Goal: Task Accomplishment & Management: Complete application form

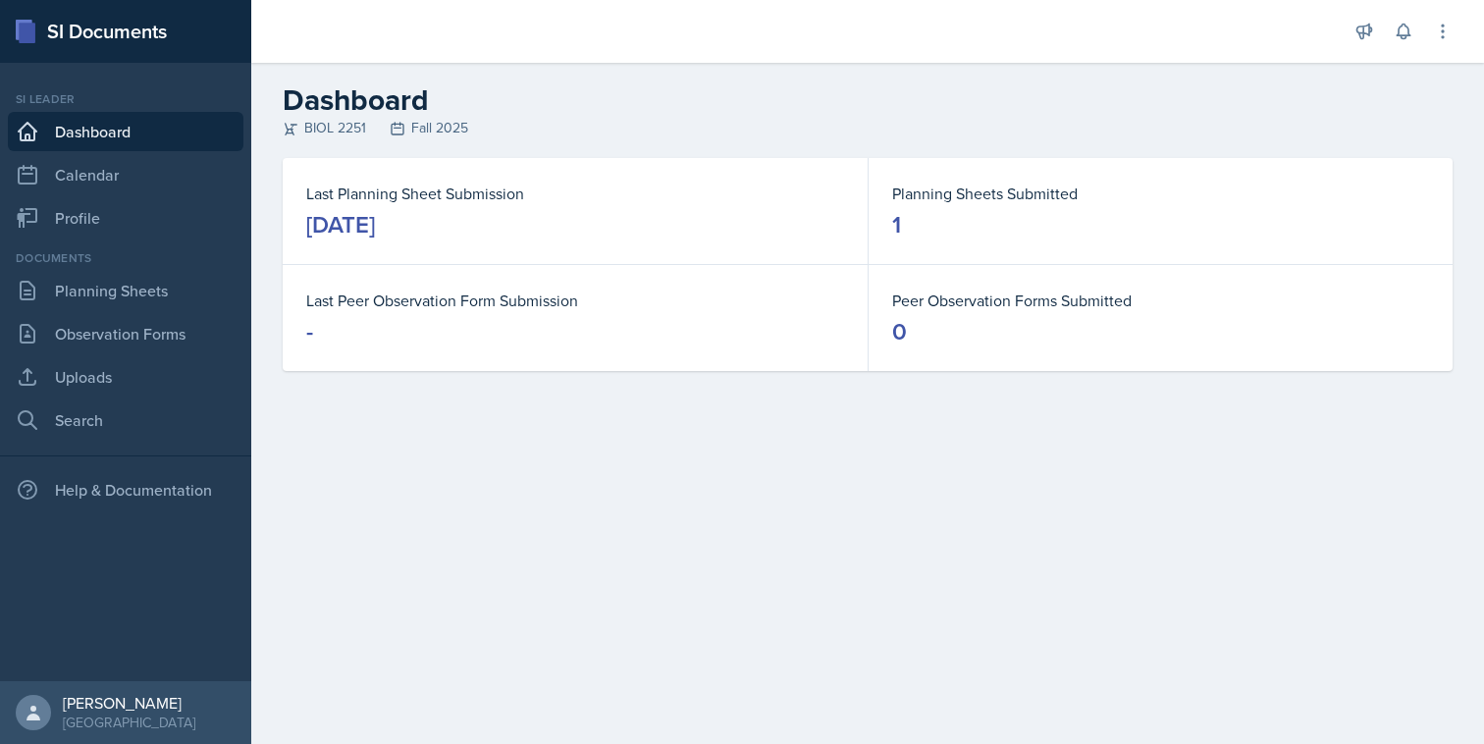
click at [100, 150] on link "Dashboard" at bounding box center [126, 131] width 236 height 39
click at [142, 286] on link "Planning Sheets" at bounding box center [126, 290] width 236 height 39
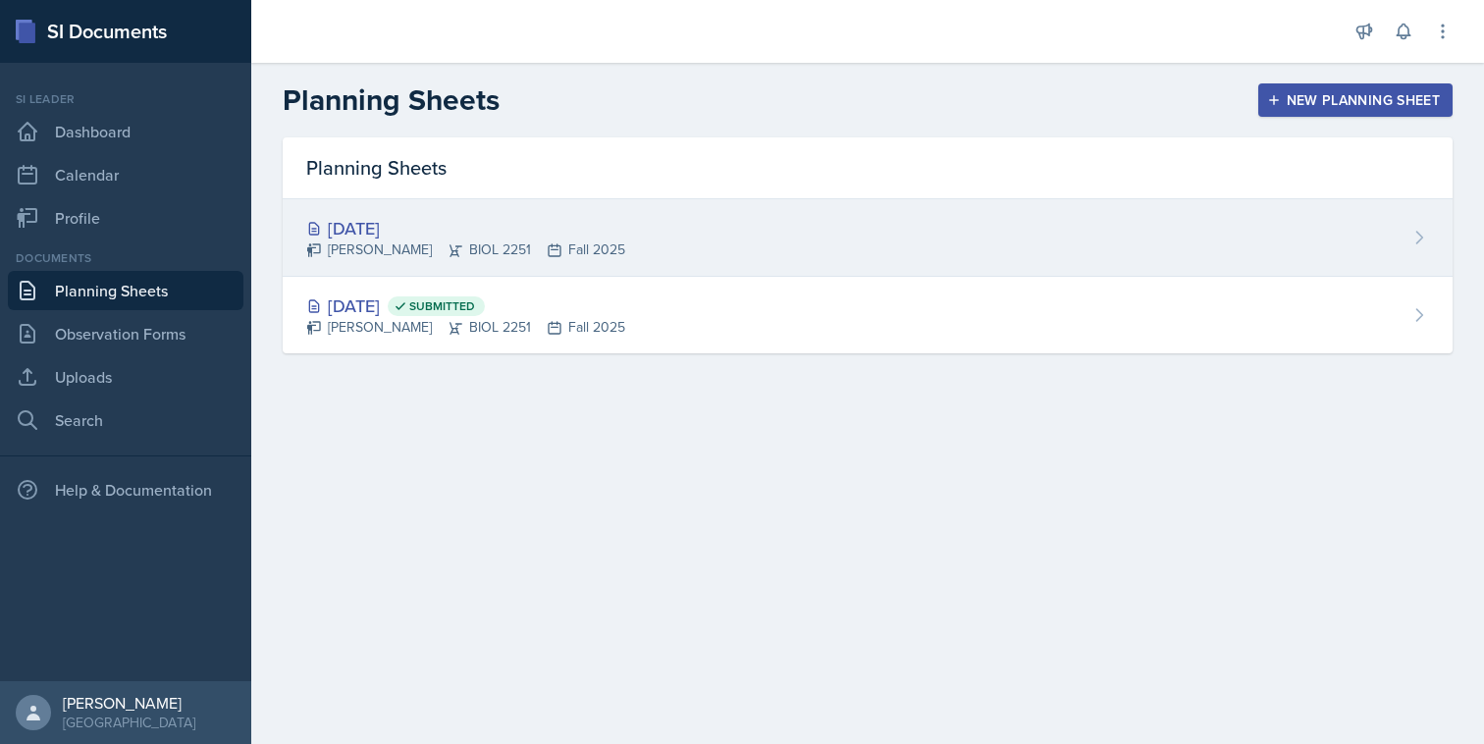
click at [612, 246] on div "[DATE] [PERSON_NAME] BIOL 2251 Fall 2025" at bounding box center [868, 238] width 1170 height 78
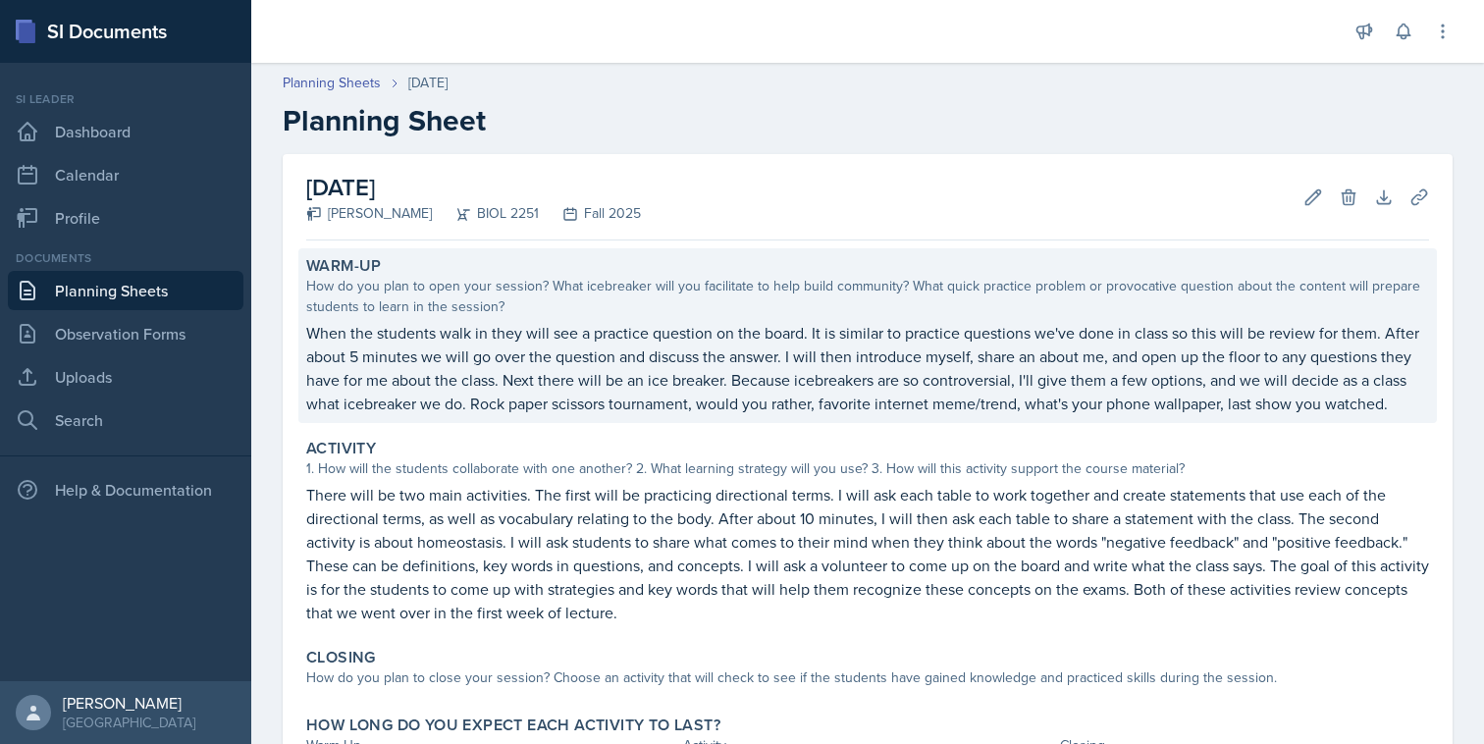
scroll to position [151, 0]
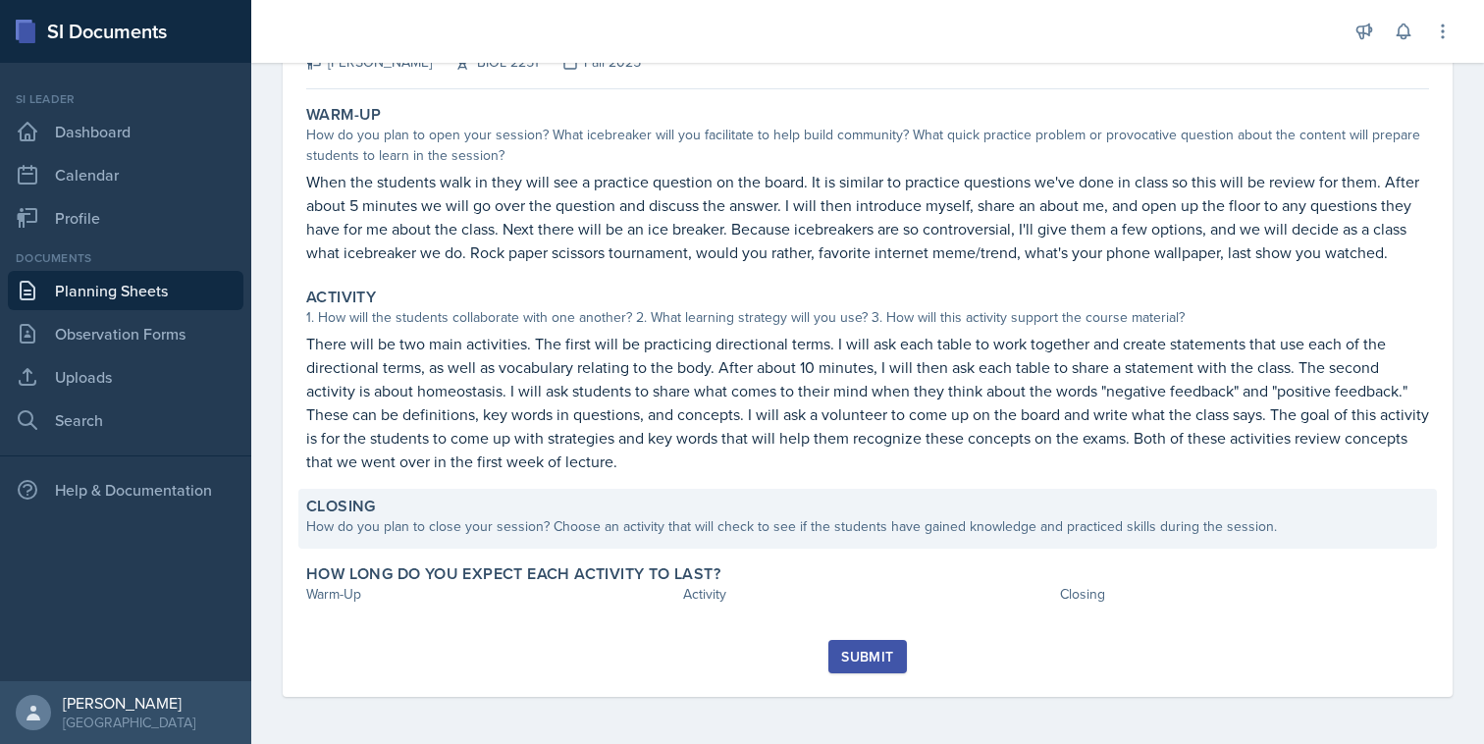
click at [645, 526] on div "How do you plan to close your session? Choose an activity that will check to se…" at bounding box center [867, 526] width 1123 height 21
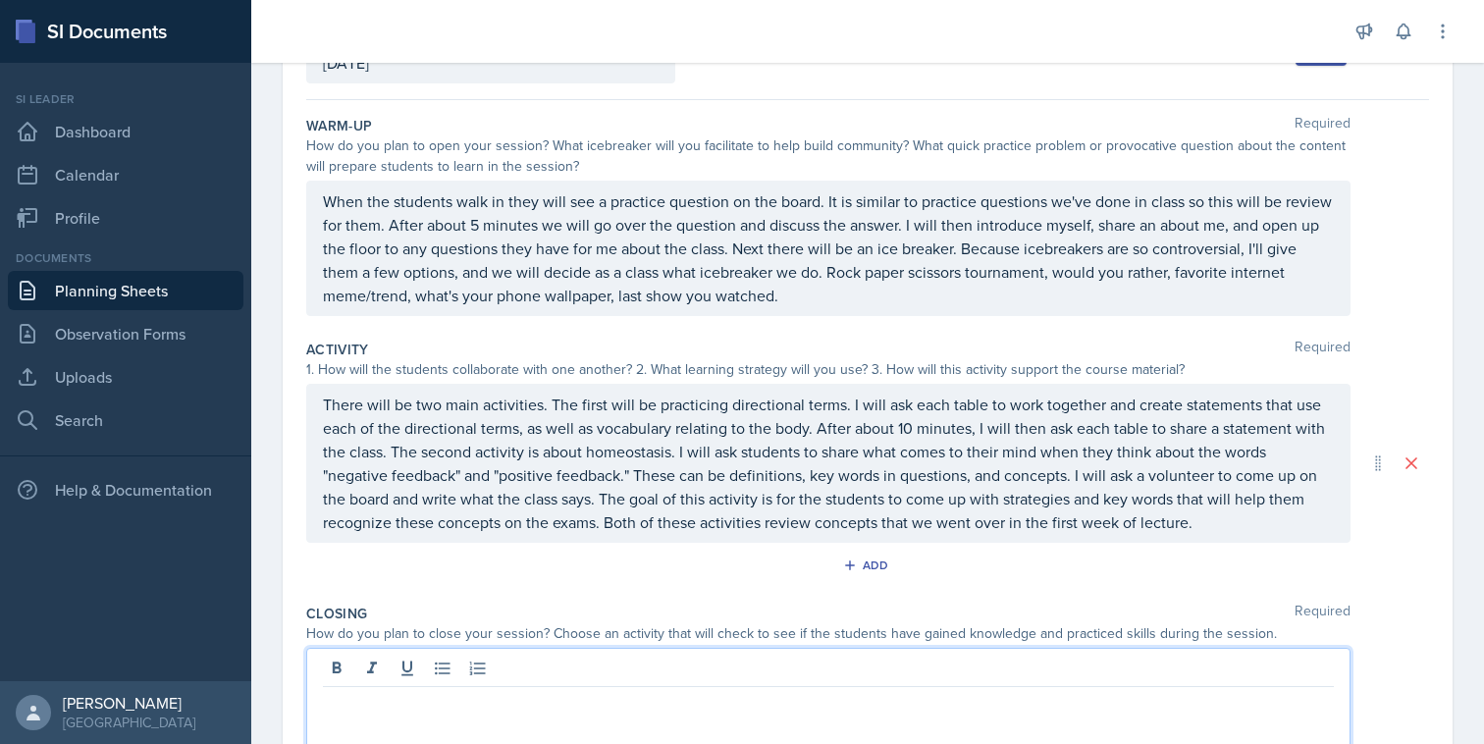
click at [639, 659] on div at bounding box center [828, 711] width 1045 height 126
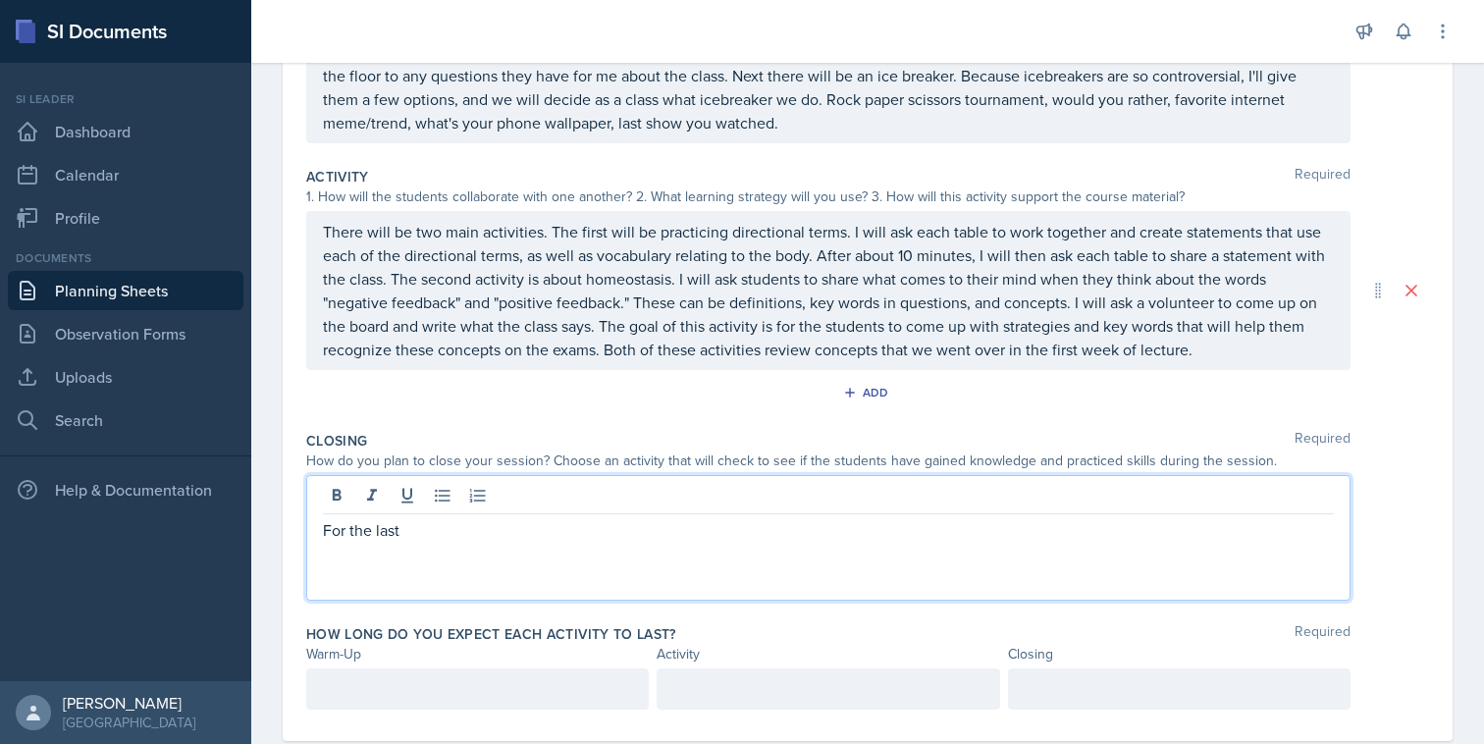
scroll to position [330, 0]
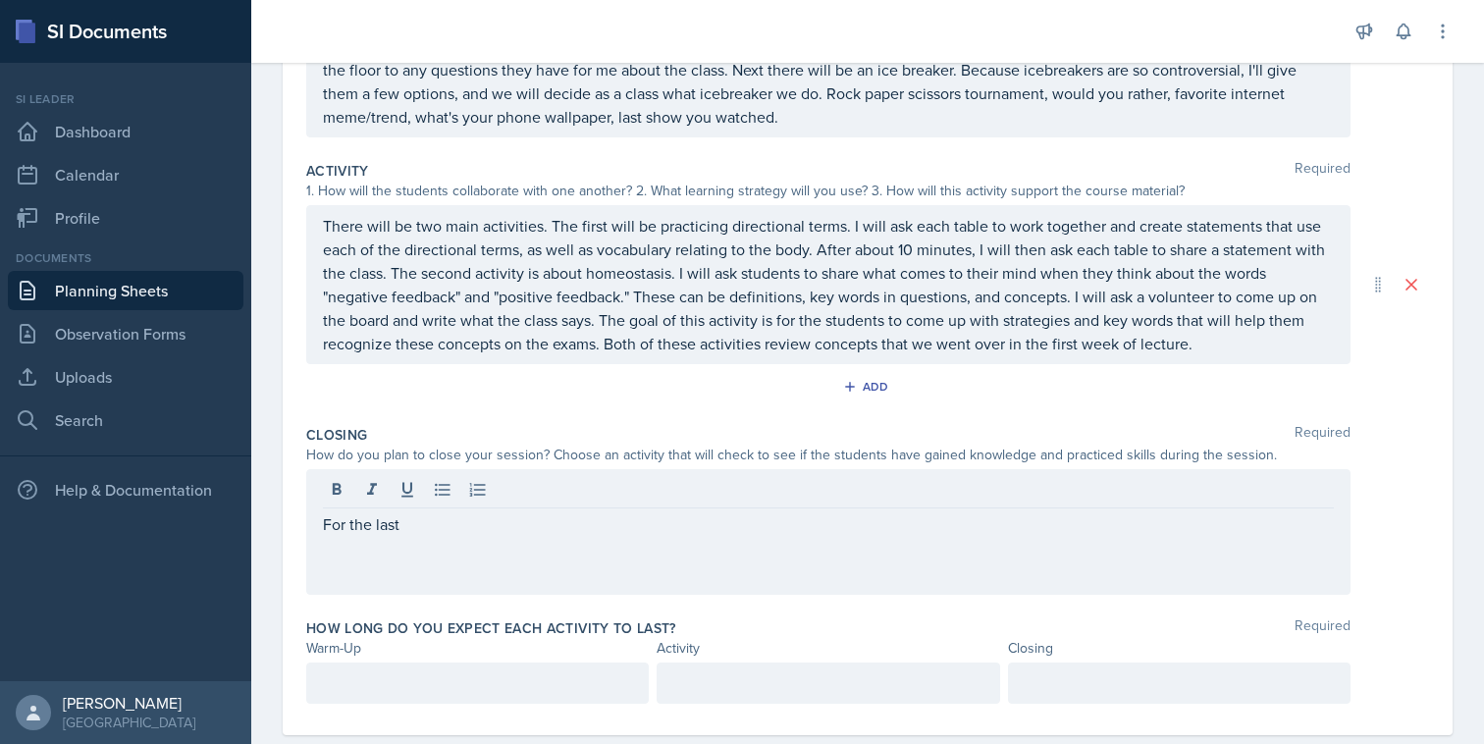
drag, startPoint x: 687, startPoint y: 536, endPoint x: 342, endPoint y: 522, distance: 345.8
click at [338, 520] on div "For the last" at bounding box center [828, 532] width 1045 height 126
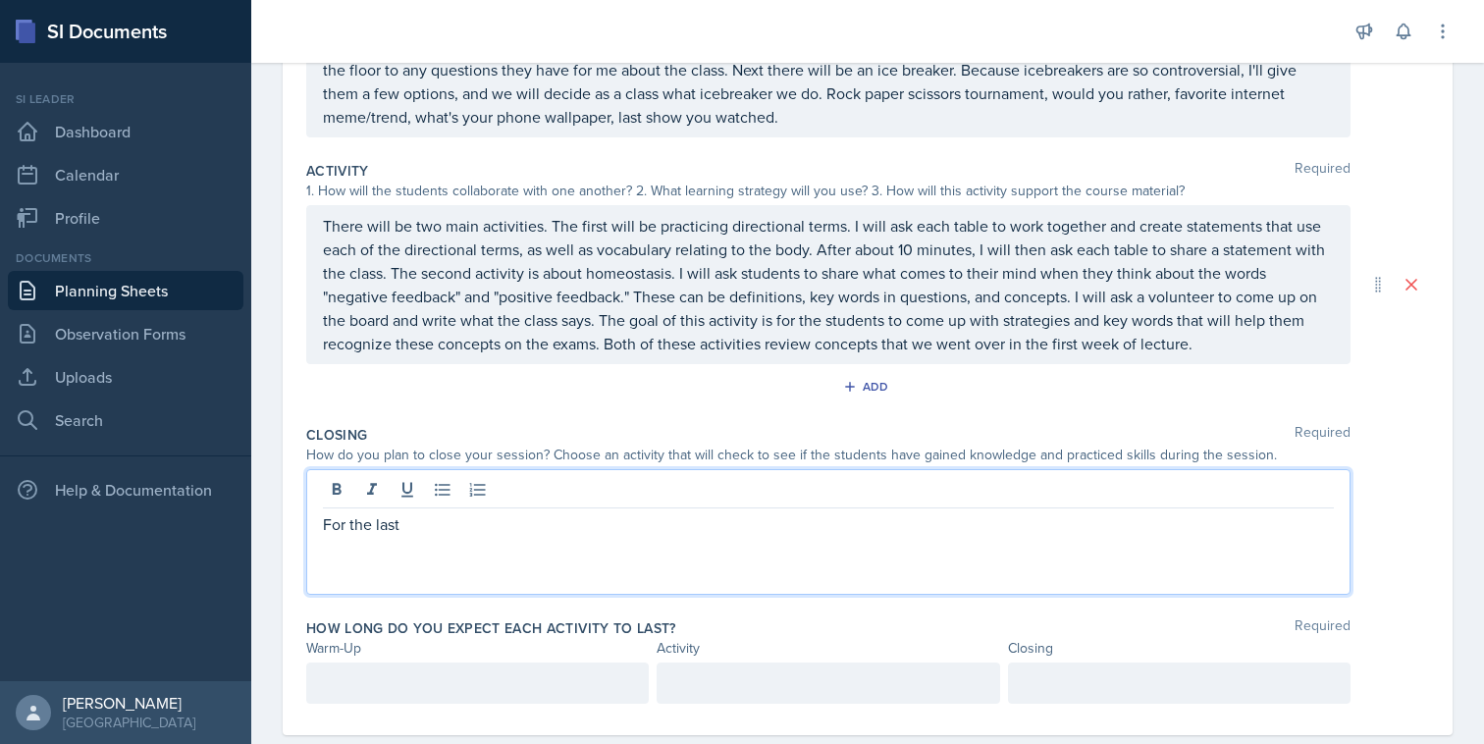
drag, startPoint x: 447, startPoint y: 532, endPoint x: 304, endPoint y: 532, distance: 142.4
click at [304, 532] on div "Date [DATE] [DATE] 27 28 29 30 31 1 2 3 4 5 6 7 8 9 10 11 12 13 14 15 16 17 18 …" at bounding box center [868, 279] width 1170 height 911
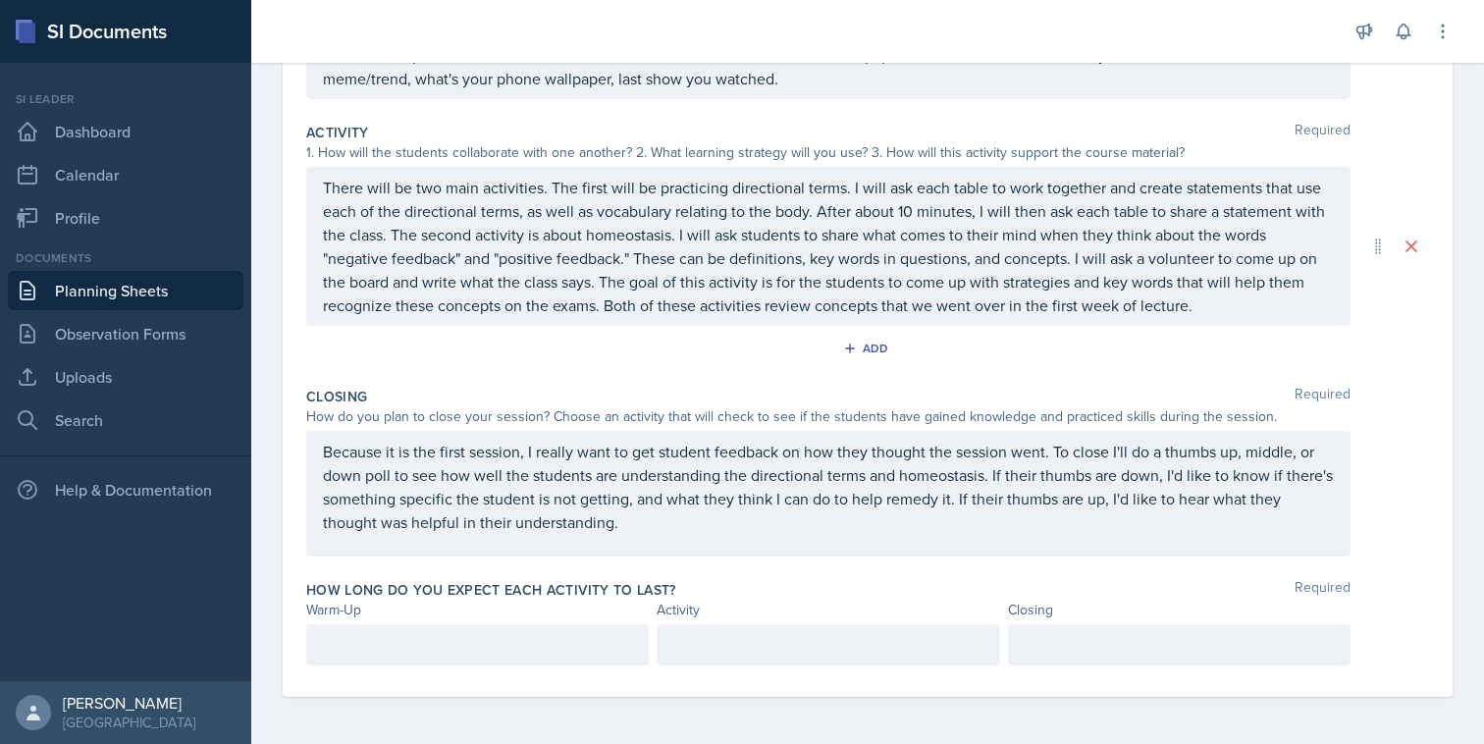
click at [411, 624] on div at bounding box center [477, 644] width 343 height 41
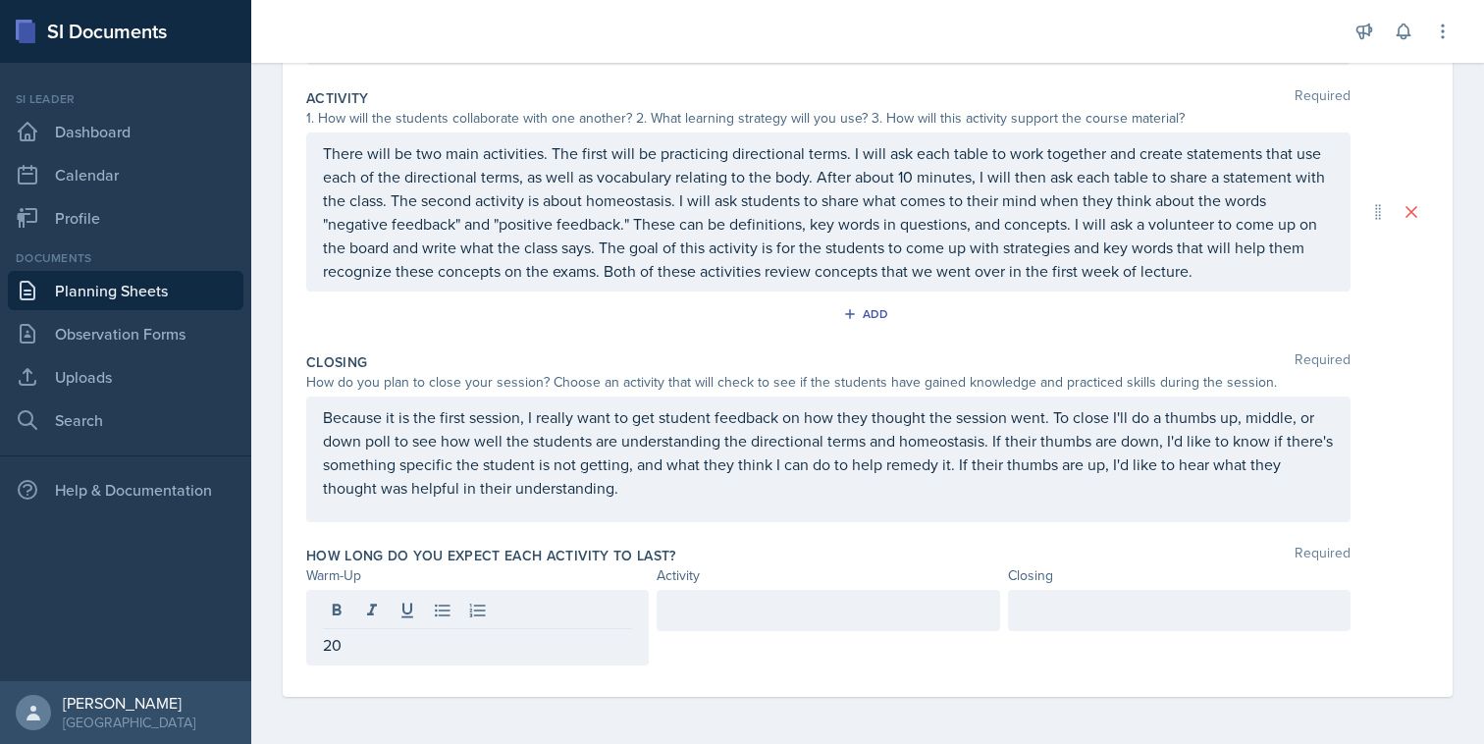
click at [699, 625] on div at bounding box center [828, 610] width 343 height 41
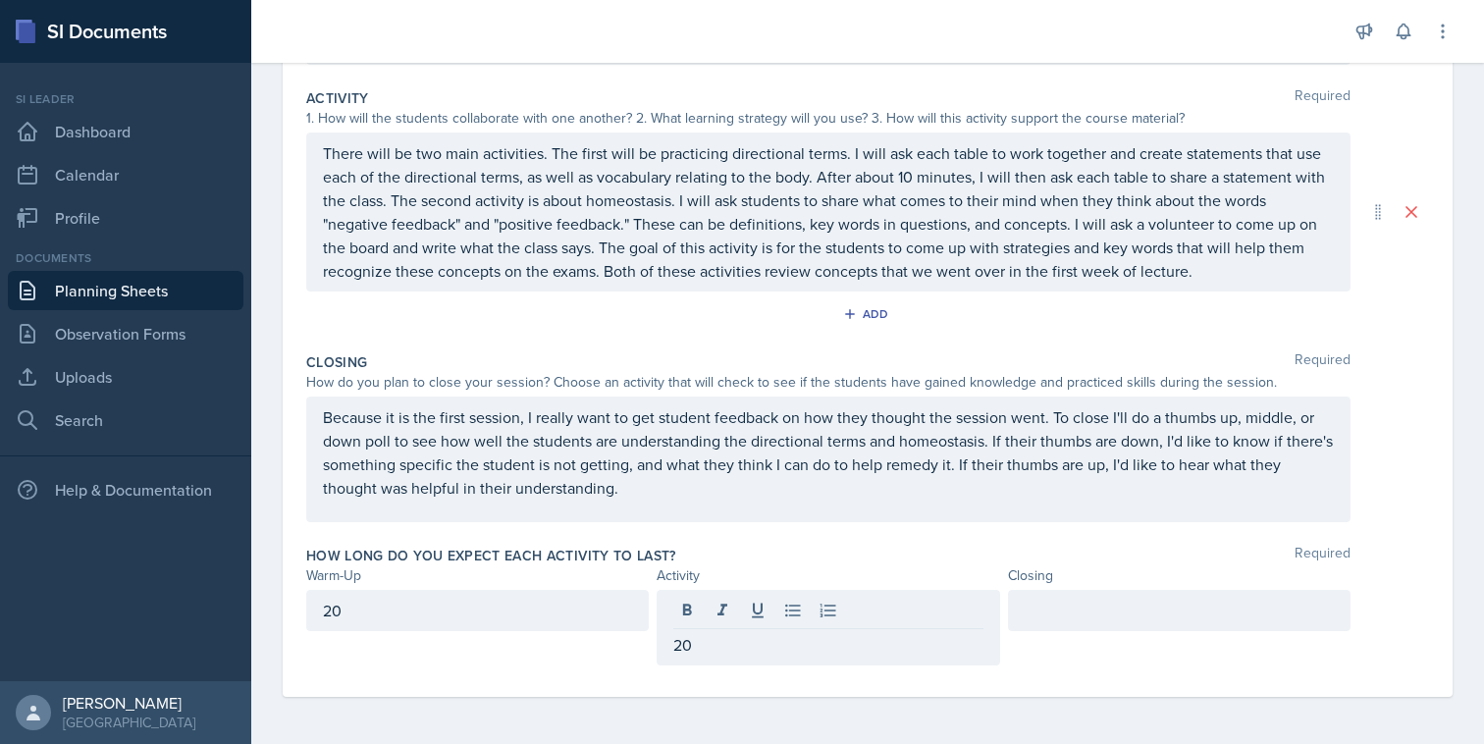
click at [1051, 635] on div at bounding box center [1179, 628] width 343 height 76
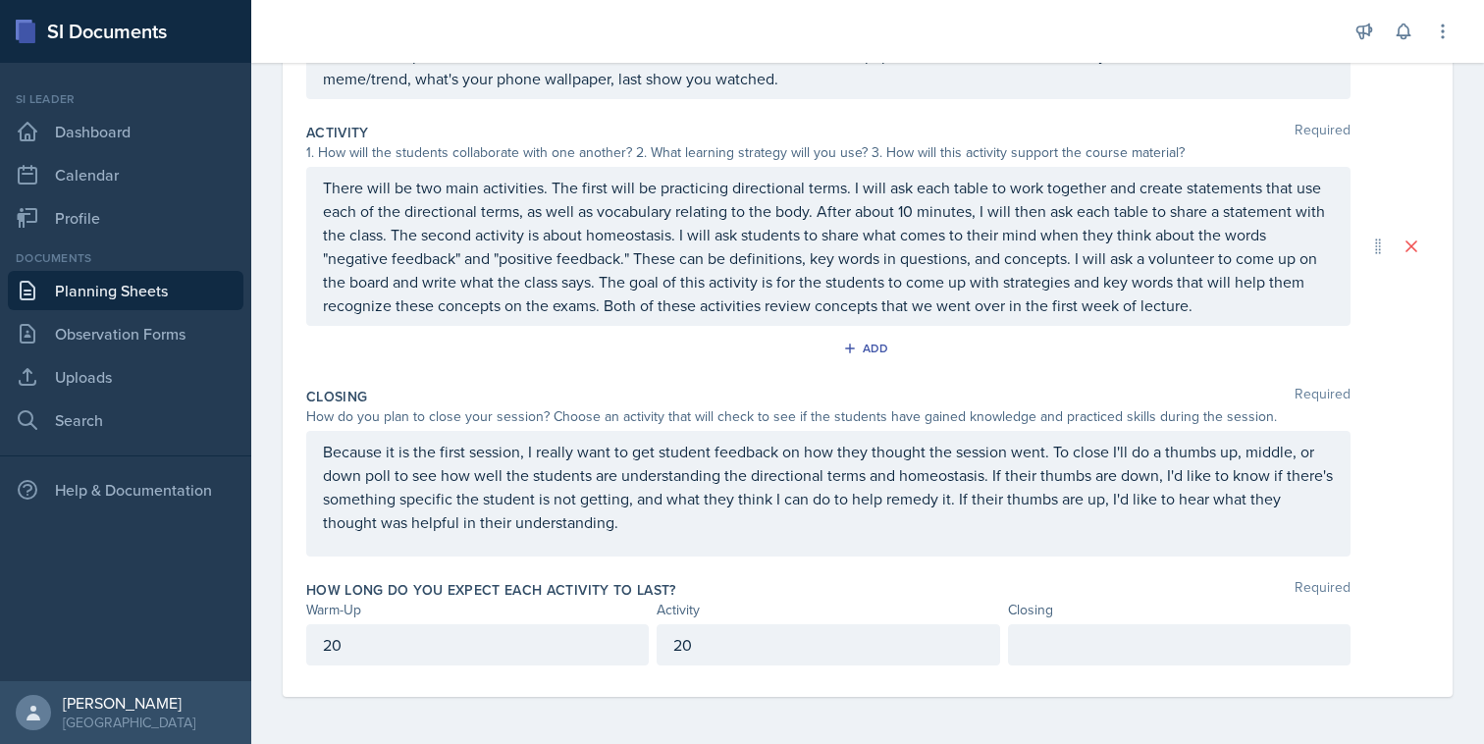
click at [1060, 633] on p at bounding box center [1179, 645] width 309 height 24
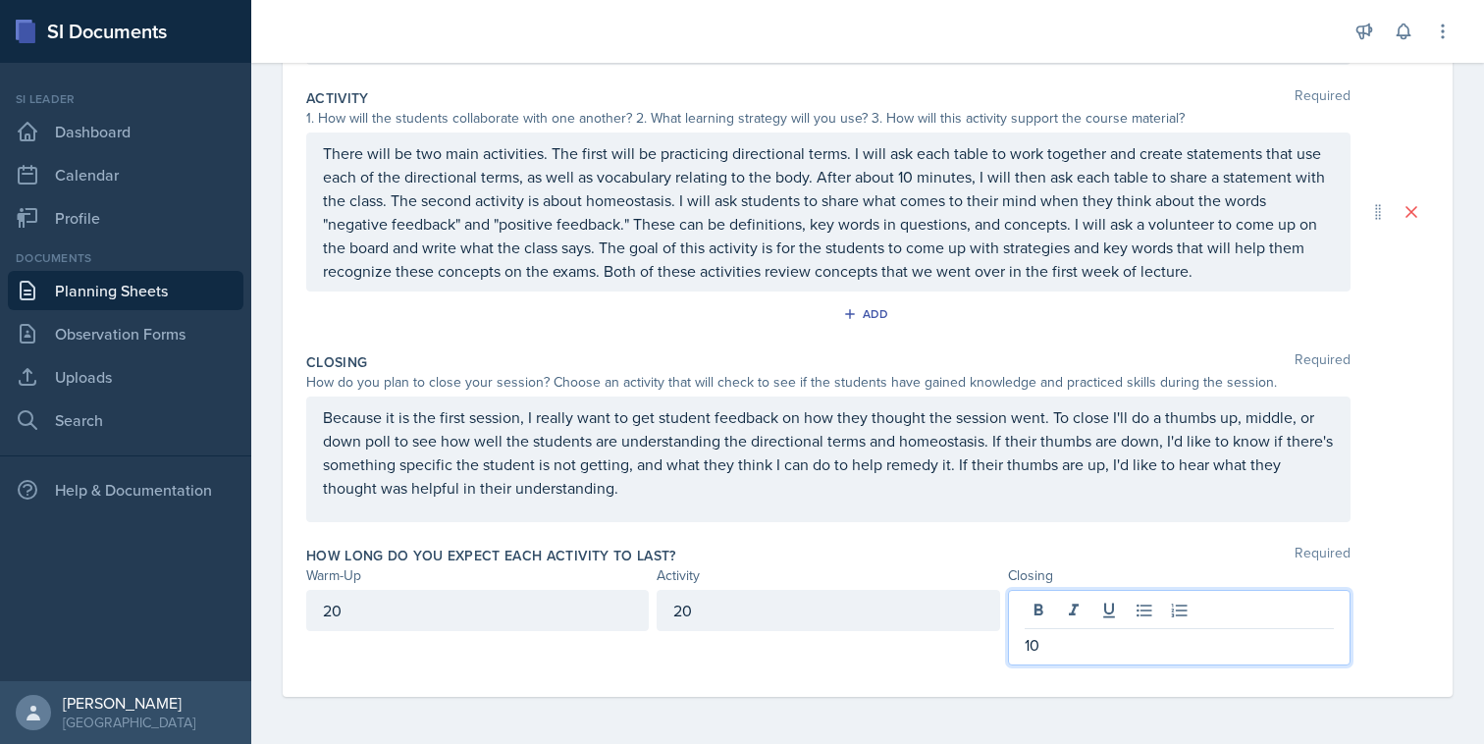
click at [1181, 538] on div "How long do you expect each activity to last? Required Warm-Up Activity Closing…" at bounding box center [867, 609] width 1123 height 143
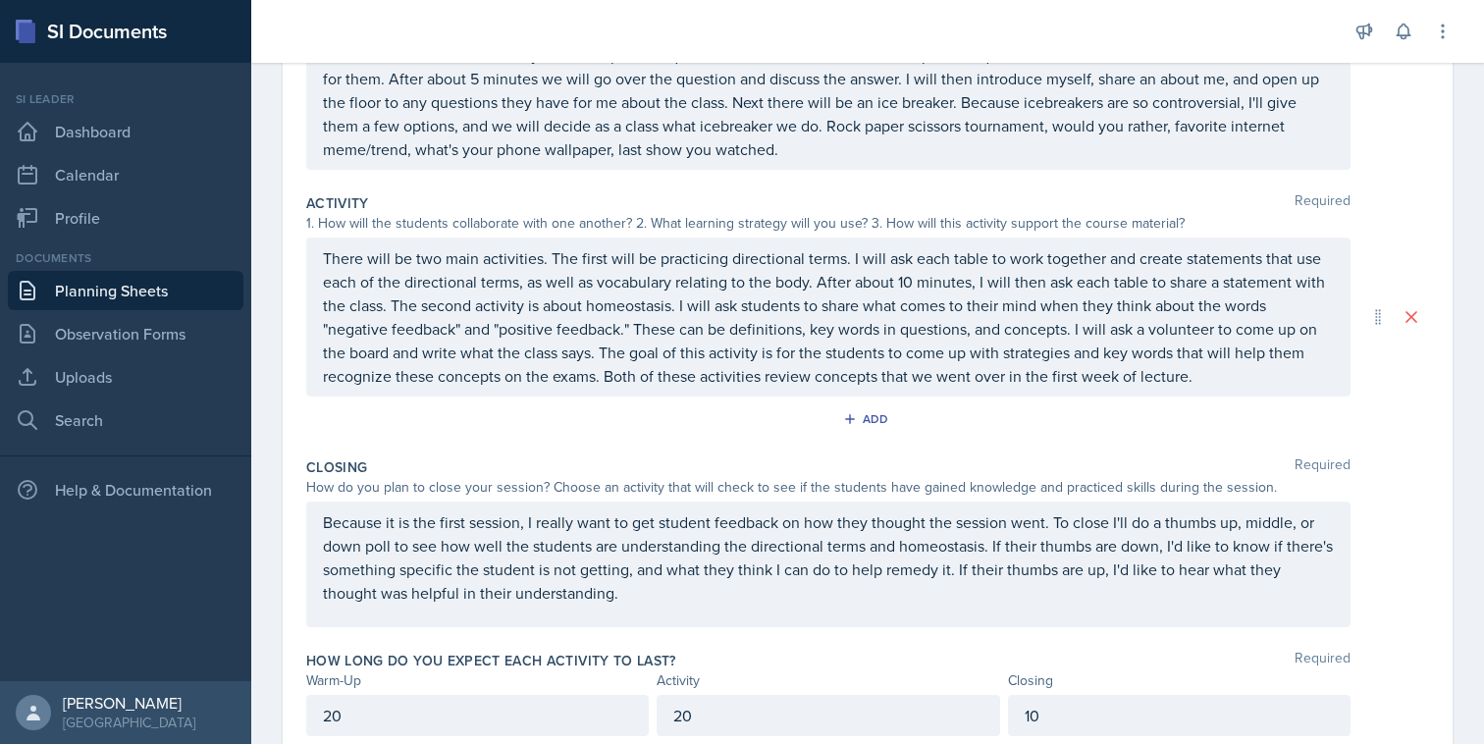
scroll to position [318, 0]
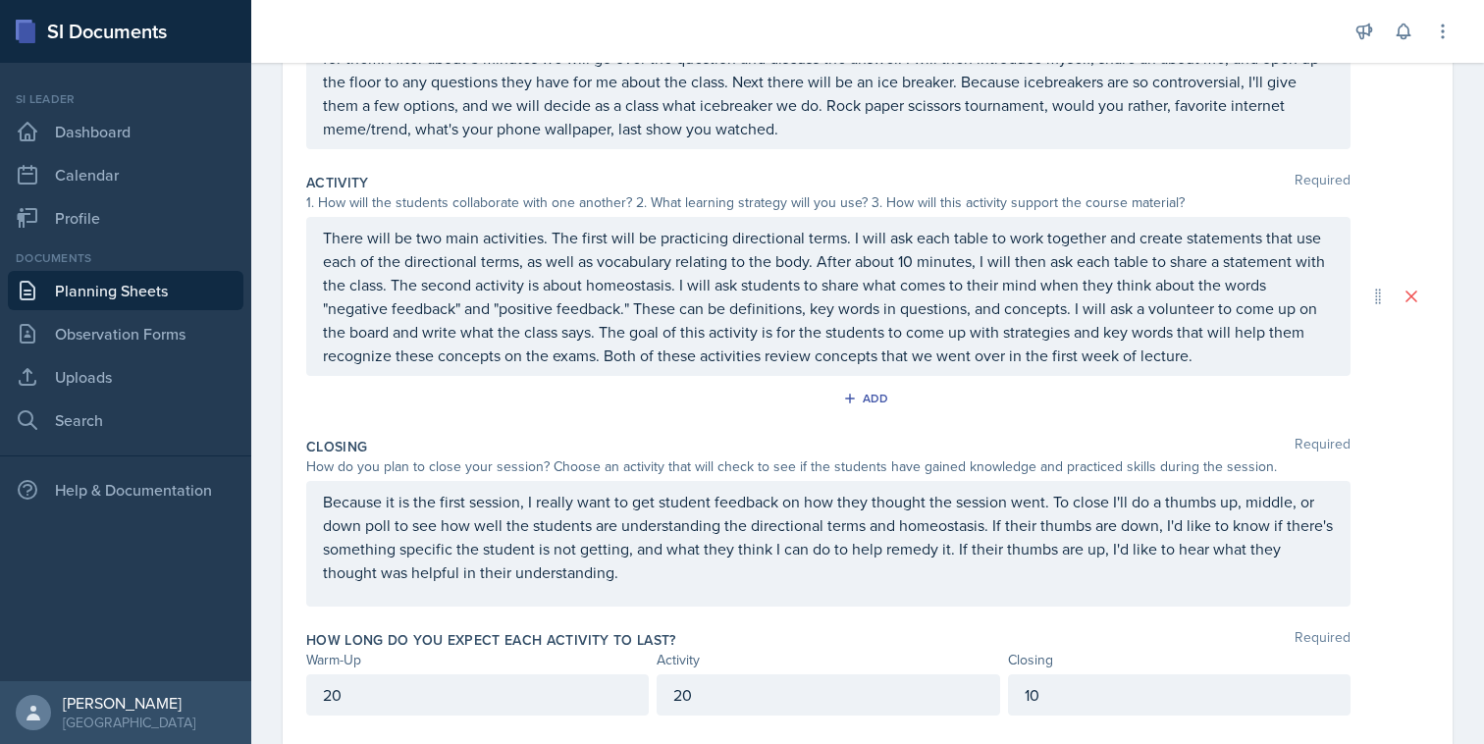
click at [1411, 443] on div "Closing Required" at bounding box center [867, 447] width 1123 height 20
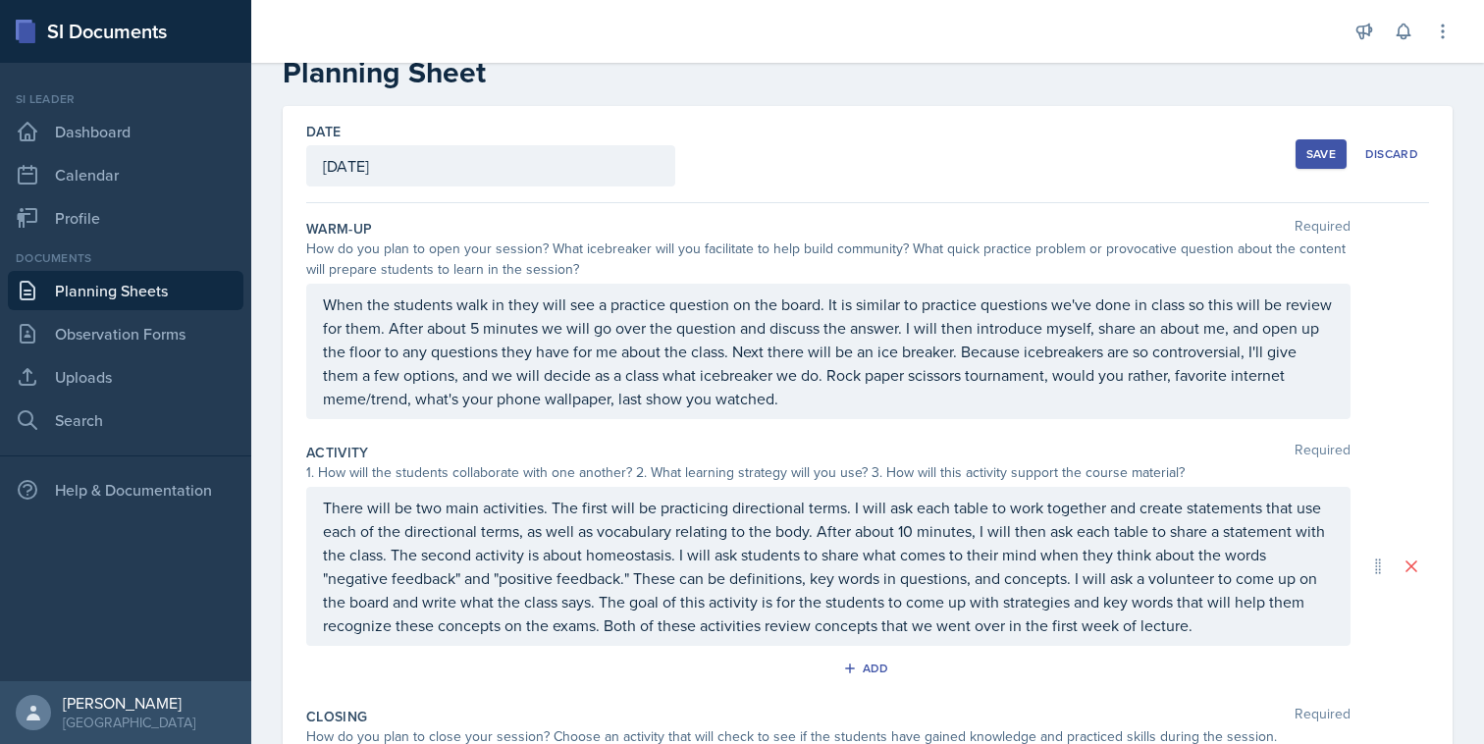
scroll to position [0, 0]
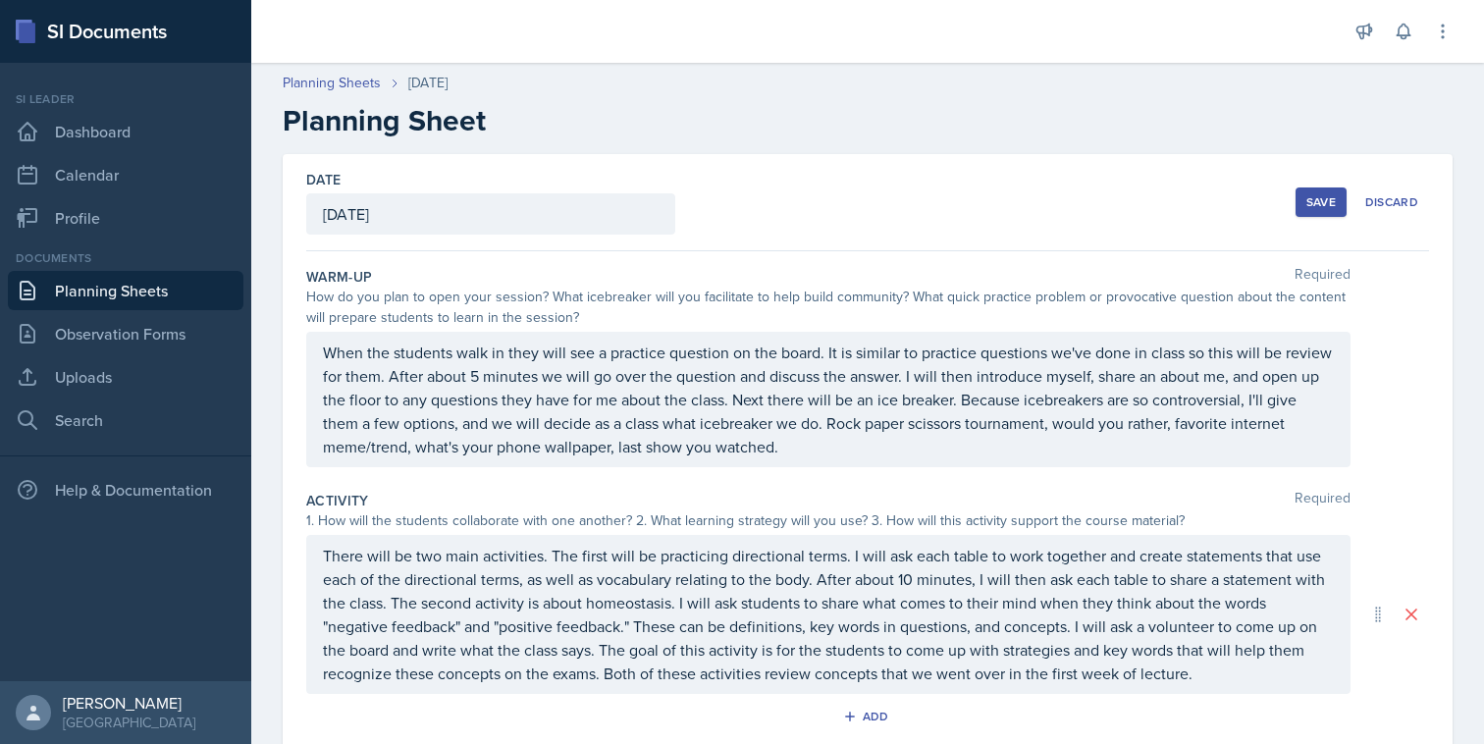
click at [1323, 207] on div "Save" at bounding box center [1321, 202] width 29 height 16
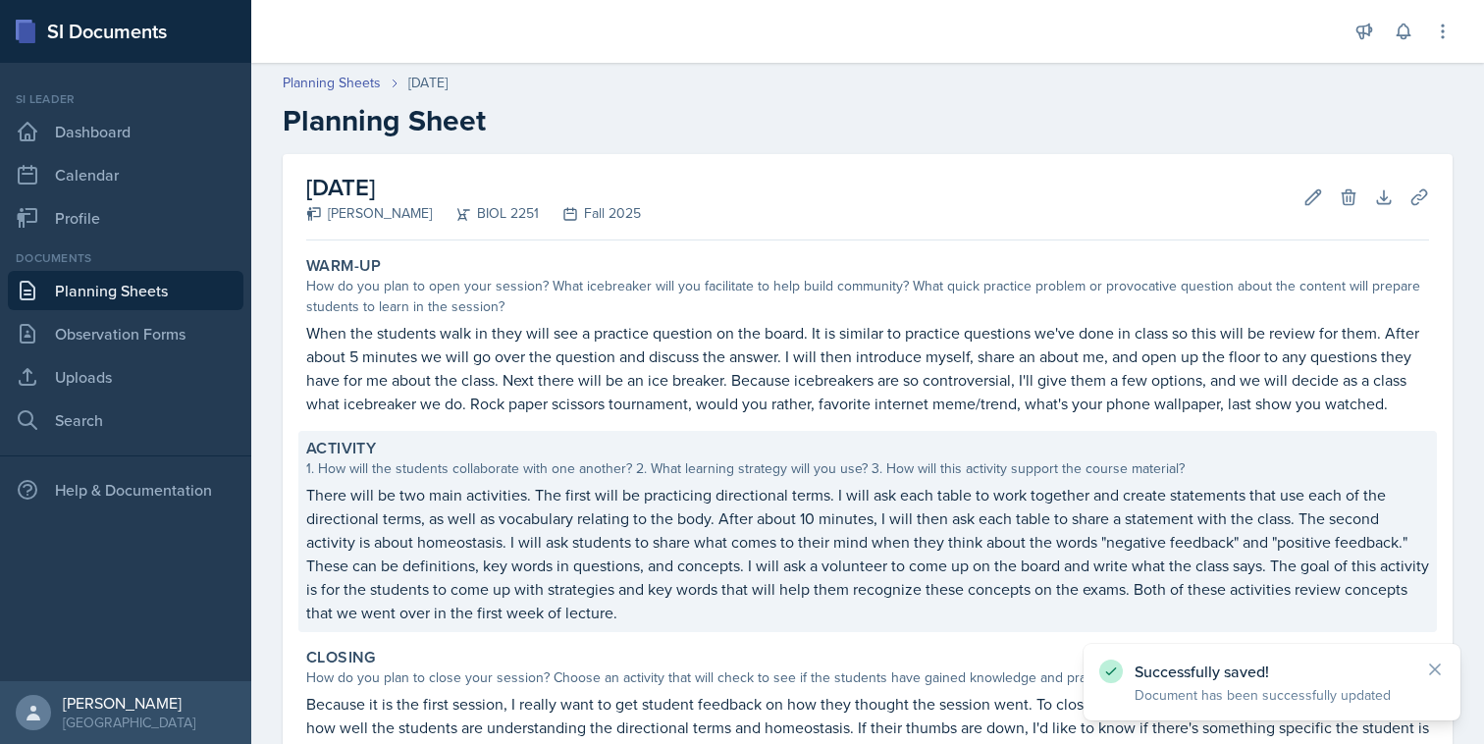
scroll to position [245, 0]
